Goal: Task Accomplishment & Management: Manage account settings

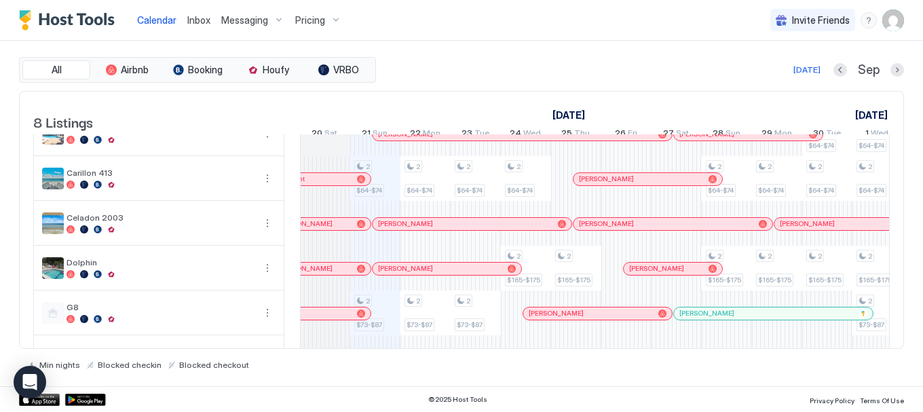
scroll to position [165, 0]
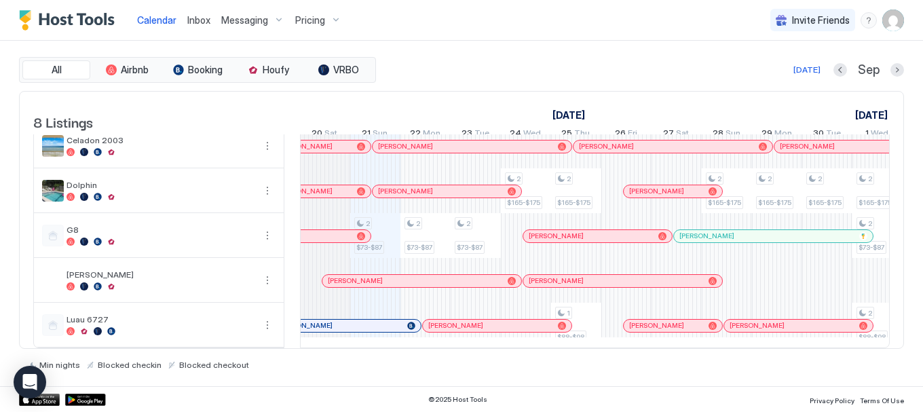
click at [341, 320] on div at bounding box center [341, 325] width 11 height 11
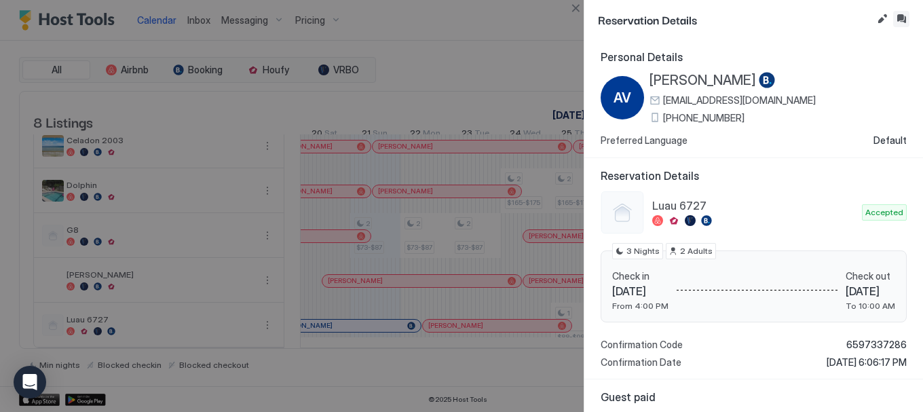
click at [897, 18] on button "Inbox" at bounding box center [901, 19] width 16 height 16
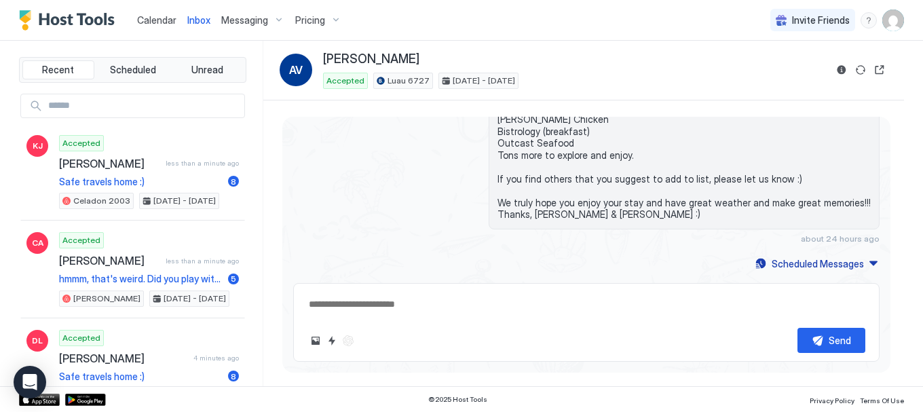
scroll to position [2374, 0]
click at [160, 28] on div "Calendar" at bounding box center [157, 19] width 50 height 25
click at [155, 17] on span "Calendar" at bounding box center [156, 20] width 39 height 12
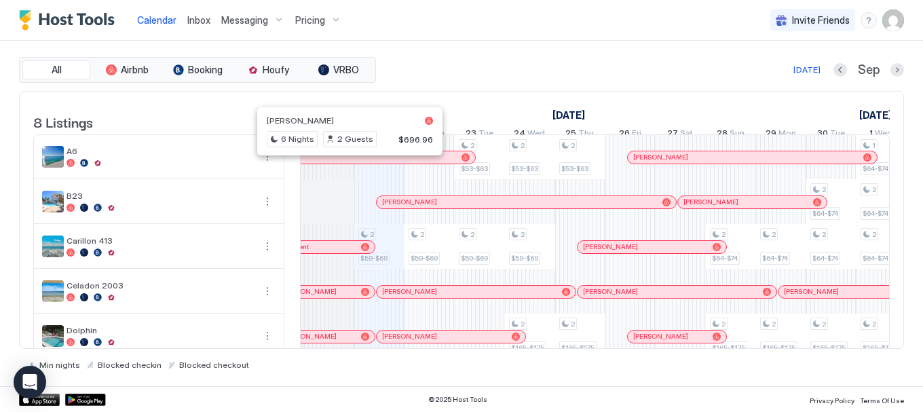
click at [345, 163] on div at bounding box center [344, 157] width 11 height 11
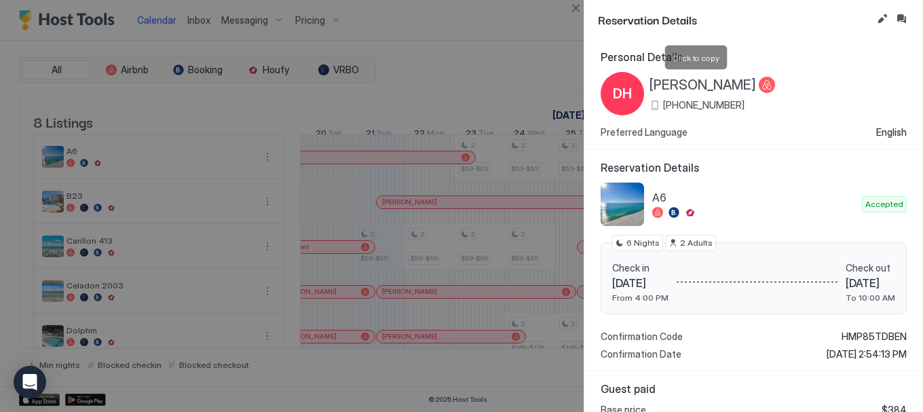
click at [670, 83] on span "[PERSON_NAME]" at bounding box center [702, 85] width 107 height 17
click at [572, 8] on button "Close" at bounding box center [575, 8] width 16 height 16
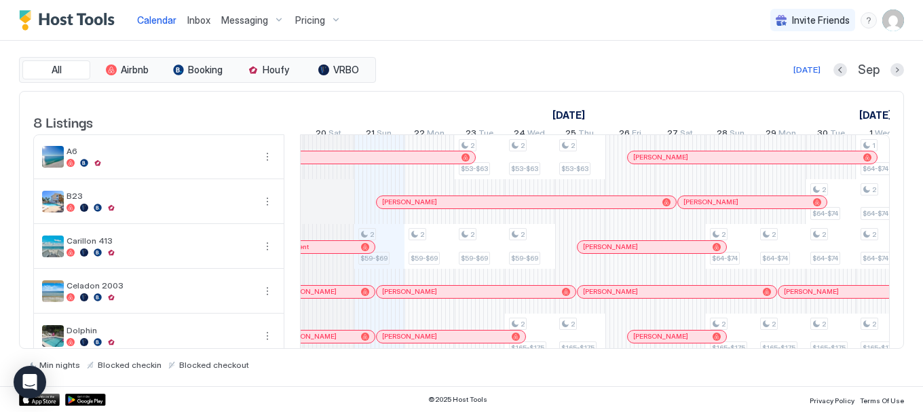
click at [195, 17] on span "Inbox" at bounding box center [198, 20] width 23 height 12
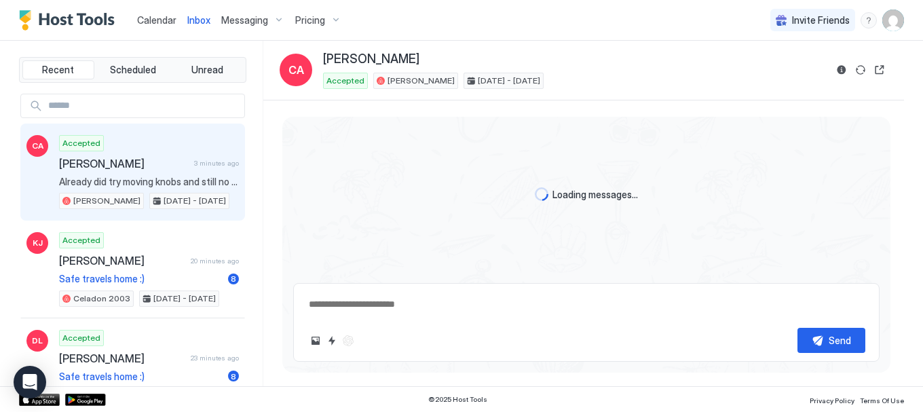
click at [151, 18] on span "Calendar" at bounding box center [156, 20] width 39 height 12
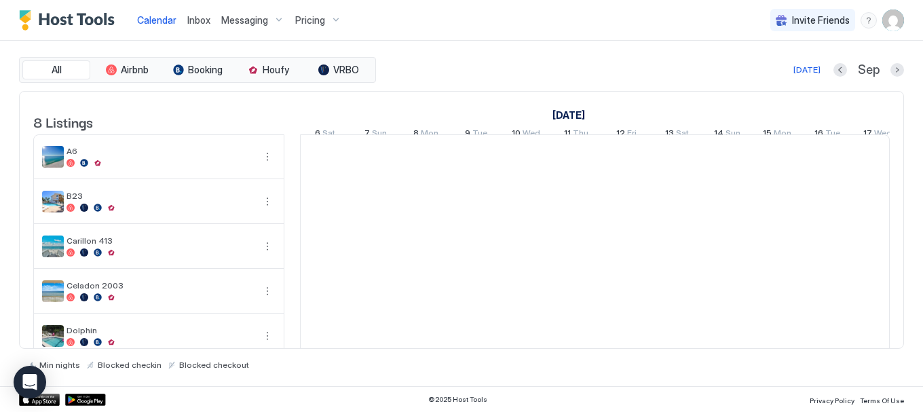
scroll to position [0, 754]
click at [194, 24] on span "Inbox" at bounding box center [198, 20] width 23 height 12
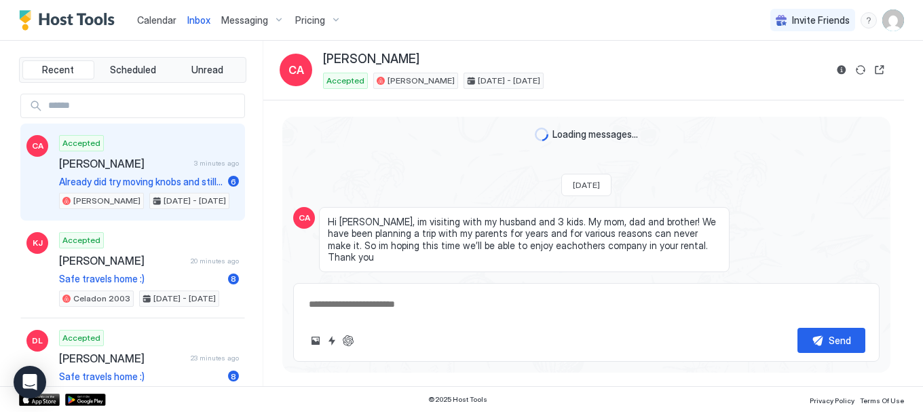
scroll to position [1549, 0]
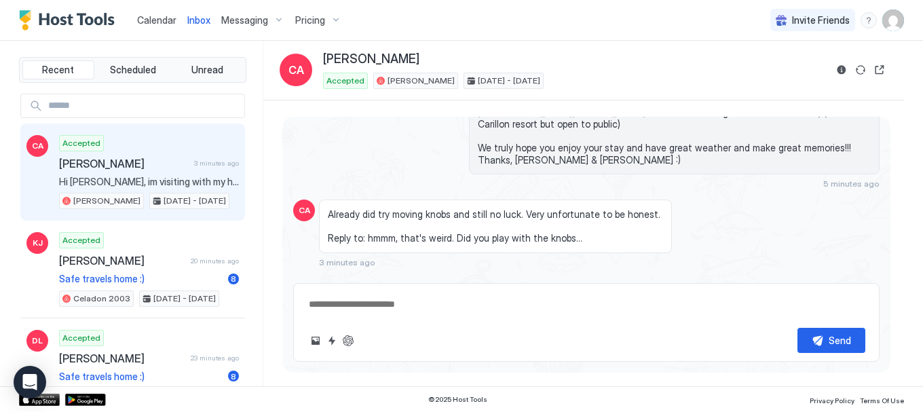
click at [781, 280] on div "Scheduled Messages" at bounding box center [818, 287] width 92 height 14
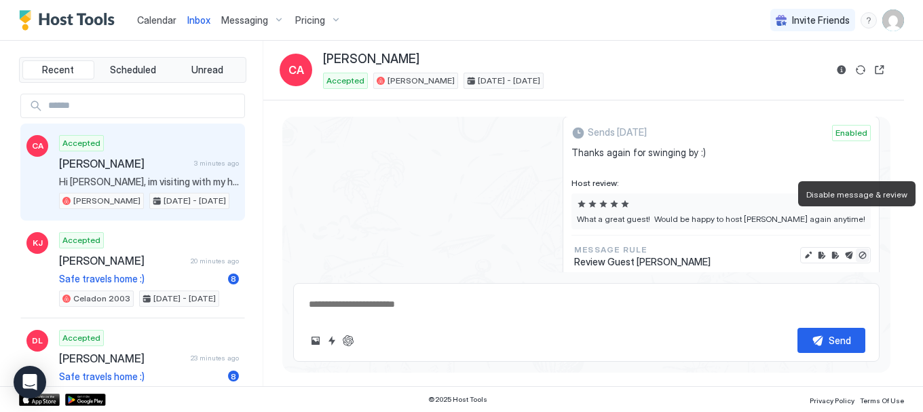
click at [856, 248] on button "Disable message & review" at bounding box center [863, 255] width 14 height 14
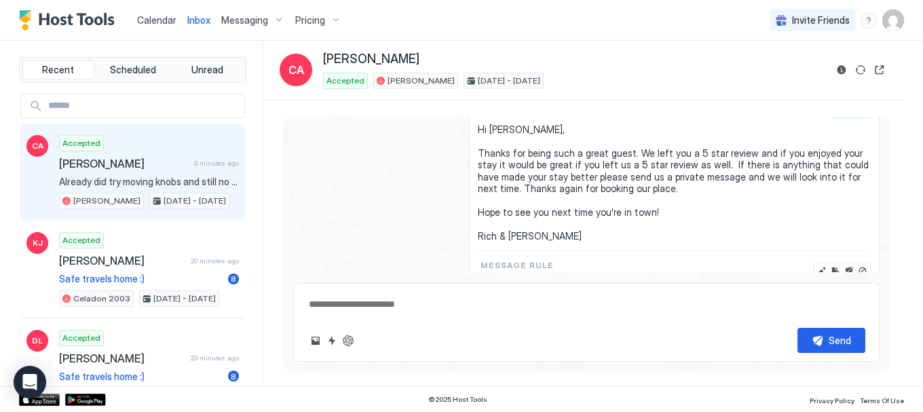
scroll to position [2616, 0]
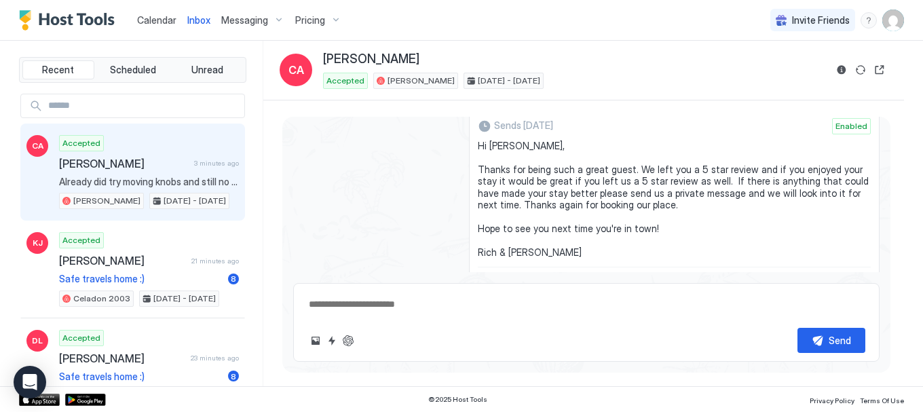
click at [856, 280] on button "Disable message" at bounding box center [863, 287] width 14 height 14
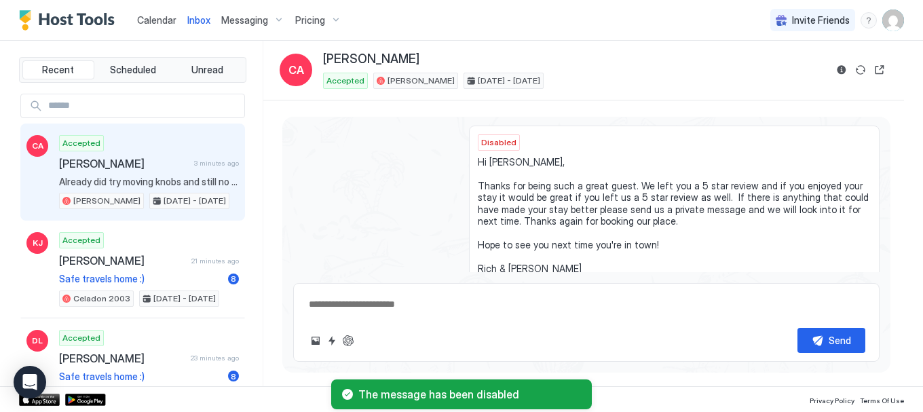
scroll to position [2567, 0]
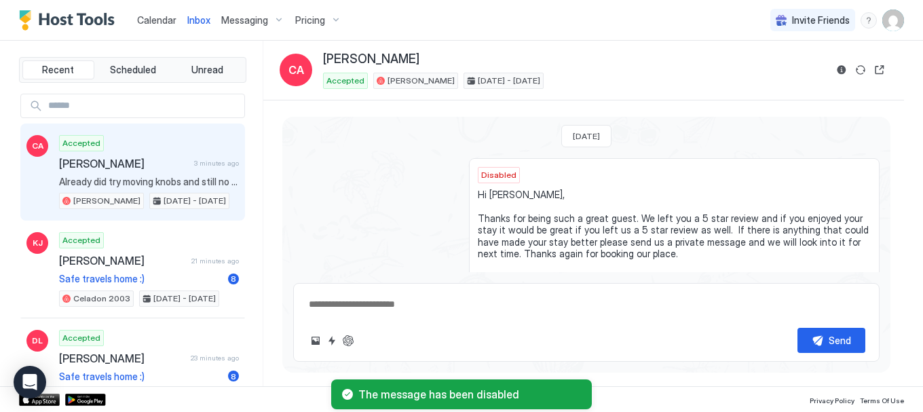
click at [159, 24] on span "Calendar" at bounding box center [156, 20] width 39 height 12
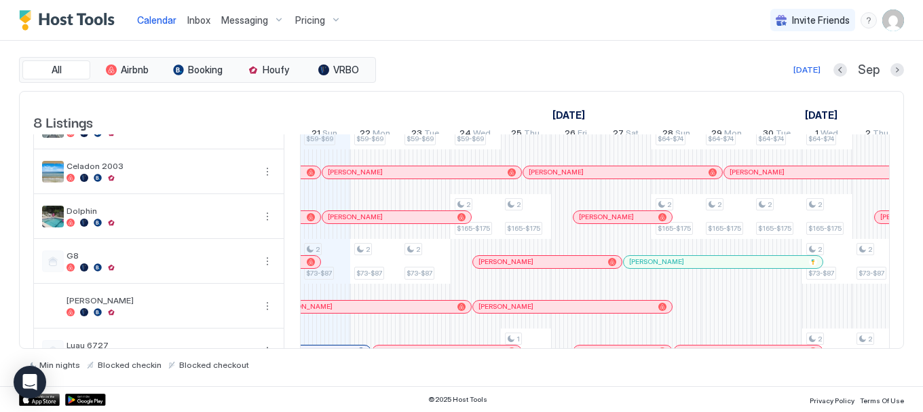
scroll to position [153, 0]
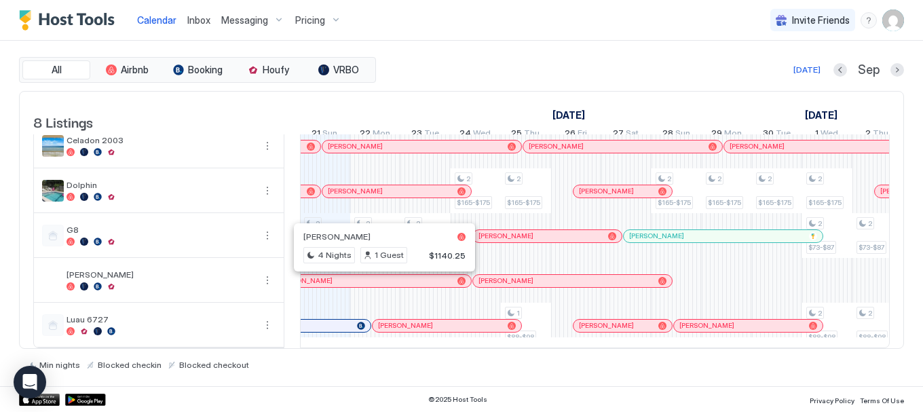
click at [379, 279] on div at bounding box center [379, 281] width 11 height 11
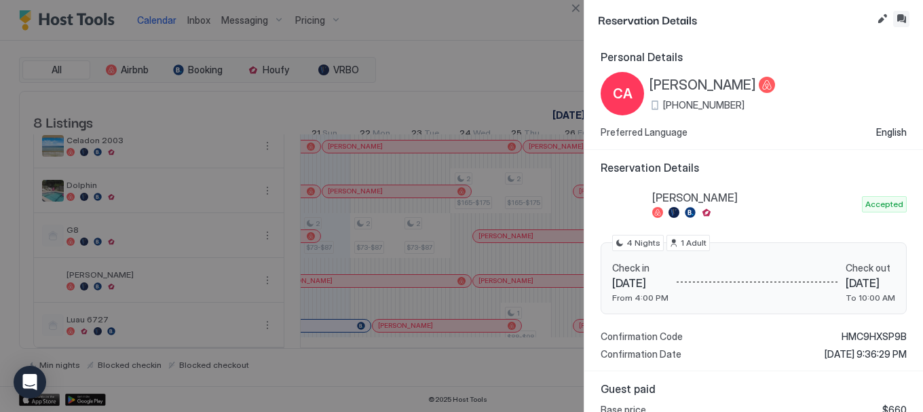
click at [896, 15] on button "Inbox" at bounding box center [901, 19] width 16 height 16
